Goal: Check status: Check status

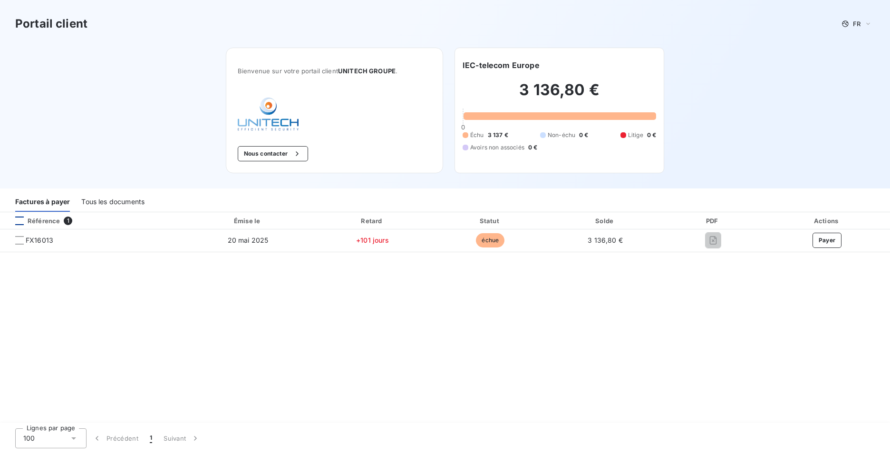
click at [20, 218] on div at bounding box center [19, 220] width 9 height 9
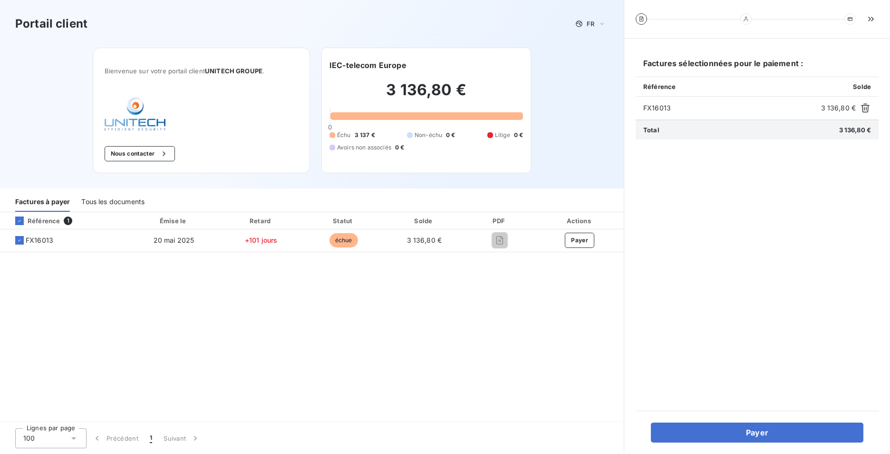
drag, startPoint x: 369, startPoint y: 306, endPoint x: 371, endPoint y: 289, distance: 17.7
click at [371, 304] on div "Référence 1 Émise le Retard Statut Solde PDF Actions FX16013 [DATE] +101 jours …" at bounding box center [312, 317] width 624 height 211
click at [565, 61] on div "Portail client FR Bienvenue sur votre portail client UNITECH GROUPE . Nous cont…" at bounding box center [312, 94] width 624 height 188
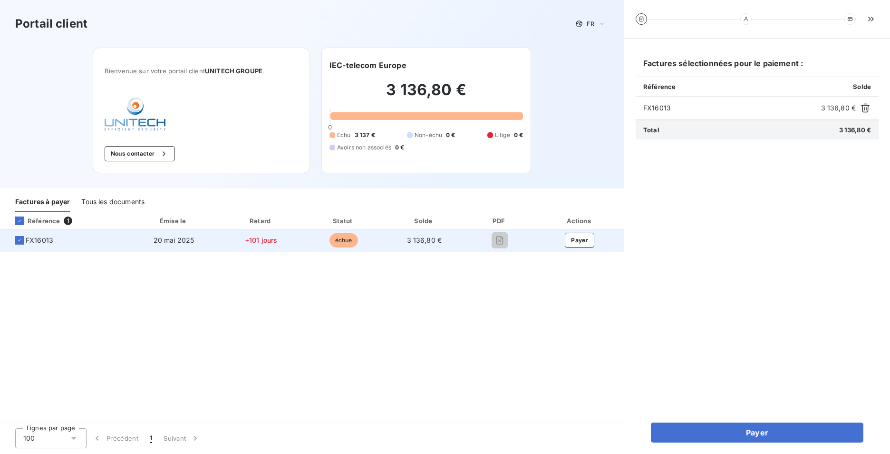
click at [43, 234] on td "FX16013" at bounding box center [64, 240] width 128 height 23
click at [44, 239] on span "FX16013" at bounding box center [40, 240] width 28 height 10
click at [264, 241] on span "+101 jours" at bounding box center [261, 240] width 33 height 8
click at [168, 241] on span "20 mai 2025" at bounding box center [174, 240] width 41 height 8
click at [454, 244] on td "3 136,80 €" at bounding box center [424, 240] width 79 height 23
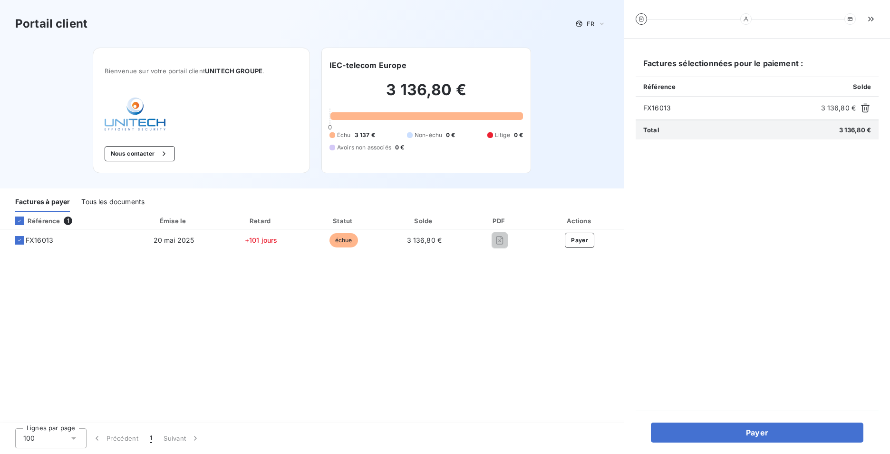
click at [130, 198] on div "Tous les documents" at bounding box center [112, 202] width 63 height 20
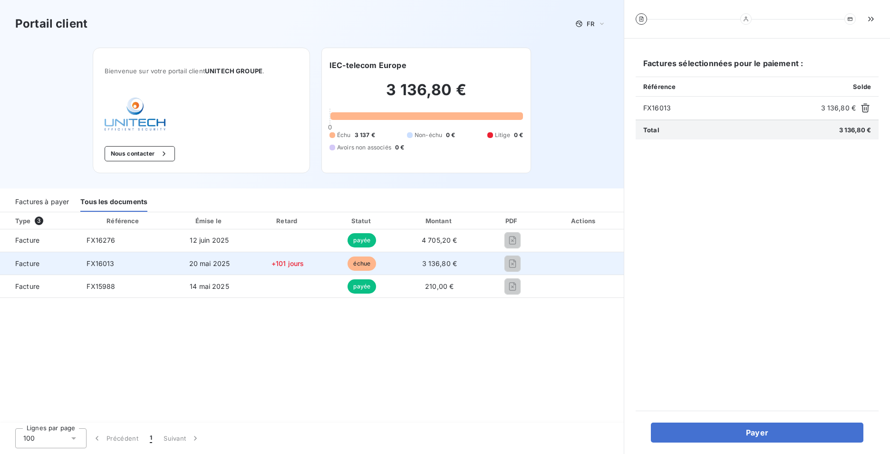
click at [360, 267] on span "échue" at bounding box center [362, 263] width 29 height 14
click at [359, 264] on span "échue" at bounding box center [362, 263] width 29 height 14
